Goal: Information Seeking & Learning: Find specific fact

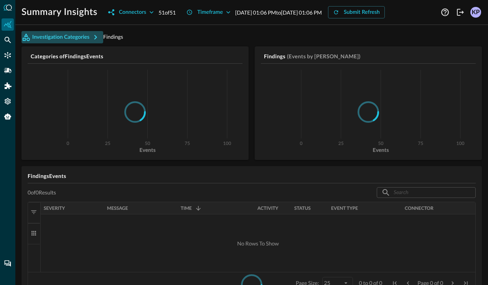
click at [49, 37] on button "Investigation Categories" at bounding box center [63, 37] width 82 height 12
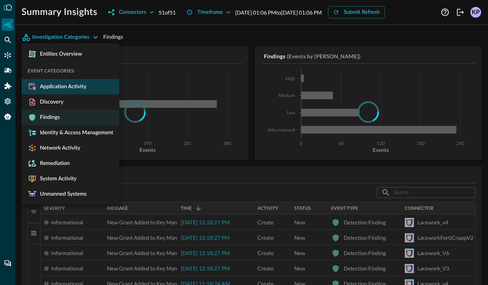
click at [48, 88] on span "Application Activity" at bounding box center [62, 86] width 50 height 7
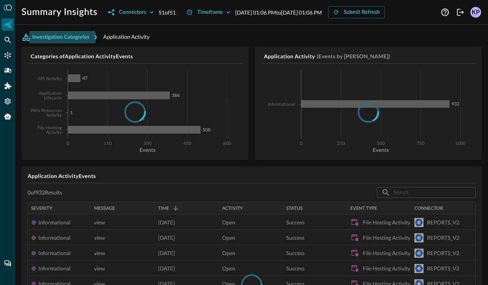
click at [50, 38] on button "Investigation Categories" at bounding box center [63, 37] width 82 height 12
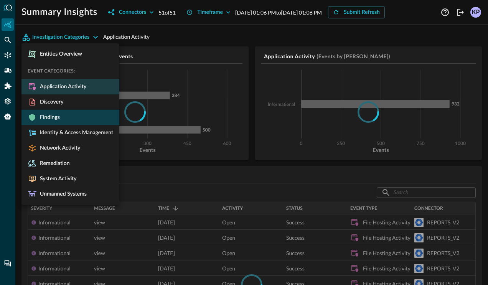
click at [58, 116] on span "Findings" at bounding box center [48, 117] width 23 height 7
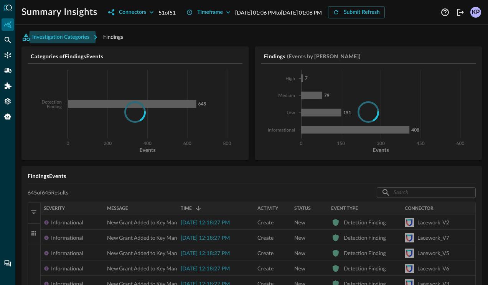
click at [81, 41] on button "Investigation Categories" at bounding box center [63, 37] width 82 height 12
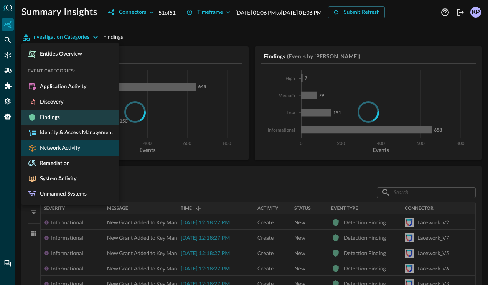
click at [63, 146] on span "Network Activity" at bounding box center [58, 148] width 43 height 7
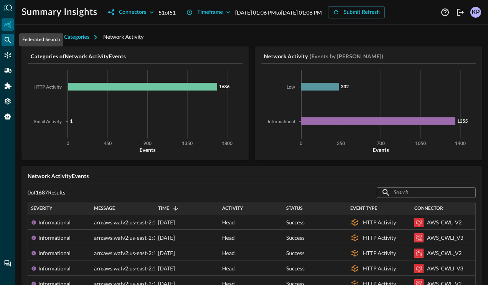
click at [5, 41] on icon "Federated Search" at bounding box center [8, 40] width 8 height 8
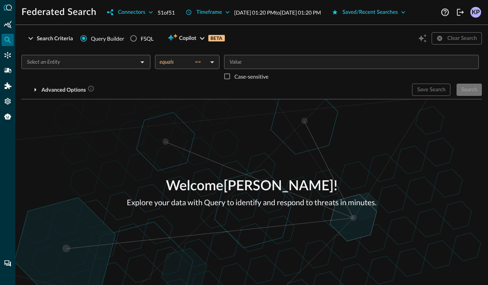
click at [107, 69] on div "​" at bounding box center [86, 62] width 129 height 14
click at [106, 67] on input "text" at bounding box center [80, 62] width 112 height 10
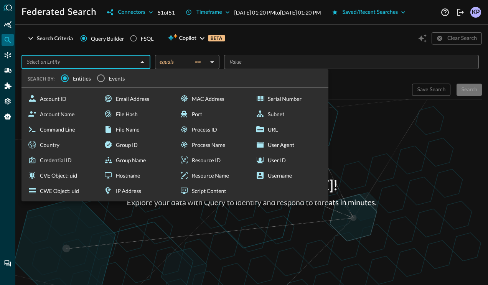
click at [31, 67] on input "text" at bounding box center [80, 62] width 112 height 10
click at [119, 137] on div "File Name" at bounding box center [137, 129] width 73 height 15
type input "File Name"
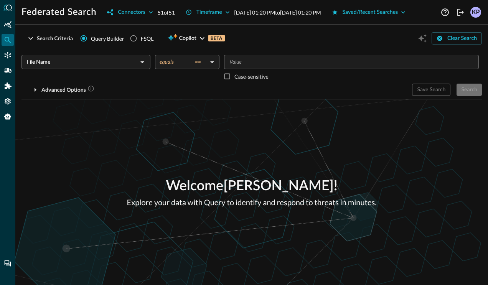
click at [183, 78] on body "Federated Search Connectors 51 of 51 Timeframe [DATE] 01:20 PM to [DATE] 01:20 …" at bounding box center [244, 142] width 488 height 285
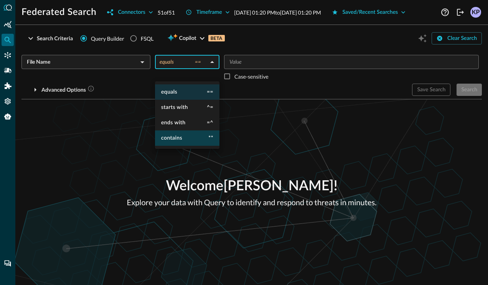
click at [179, 136] on span "contains" at bounding box center [171, 138] width 21 height 5
type input "contains"
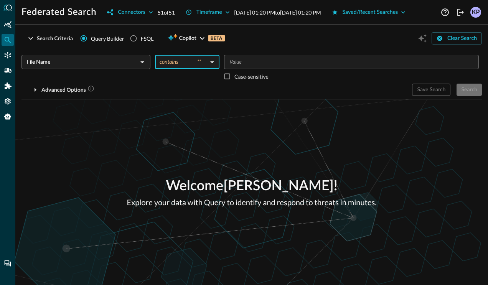
click at [235, 67] on input "Value" at bounding box center [351, 62] width 249 height 10
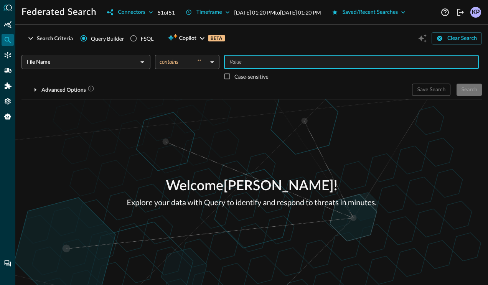
type input "t"
type input "e"
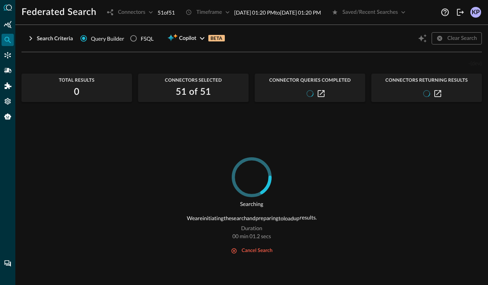
click at [292, 98] on div at bounding box center [310, 93] width 111 height 9
click at [320, 97] on icon "button" at bounding box center [321, 93] width 7 height 7
